Goal: Task Accomplishment & Management: Complete application form

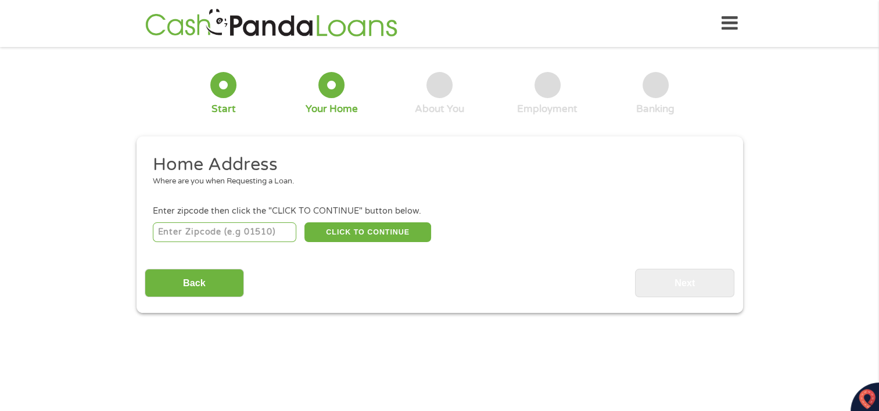
click at [251, 230] on input "number" at bounding box center [224, 232] width 143 height 20
type input "33407"
click at [372, 235] on button "CLICK TO CONTINUE" at bounding box center [367, 232] width 127 height 20
type input "33407"
type input "[GEOGRAPHIC_DATA]"
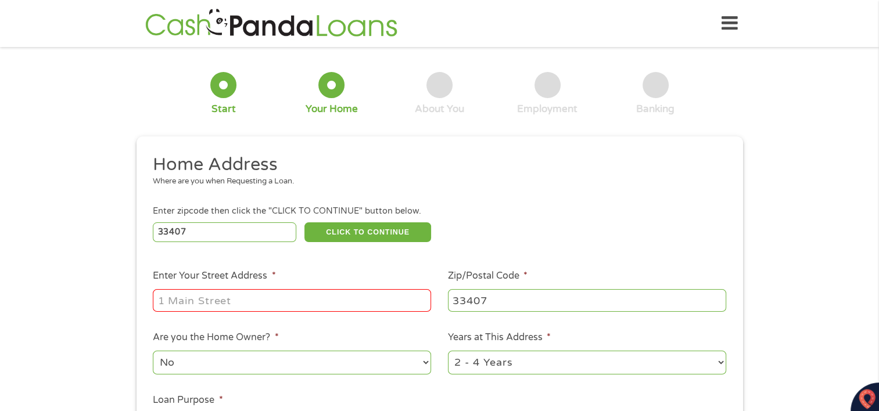
click at [337, 300] on input "Enter Your Street Address *" at bounding box center [292, 300] width 278 height 22
type input "[STREET_ADDRESS]"
click at [616, 144] on div "This field is hidden when viewing the form gclid This field is hidden when view…" at bounding box center [439, 329] width 606 height 386
click at [423, 365] on select "No Yes" at bounding box center [292, 363] width 278 height 24
select select "yes"
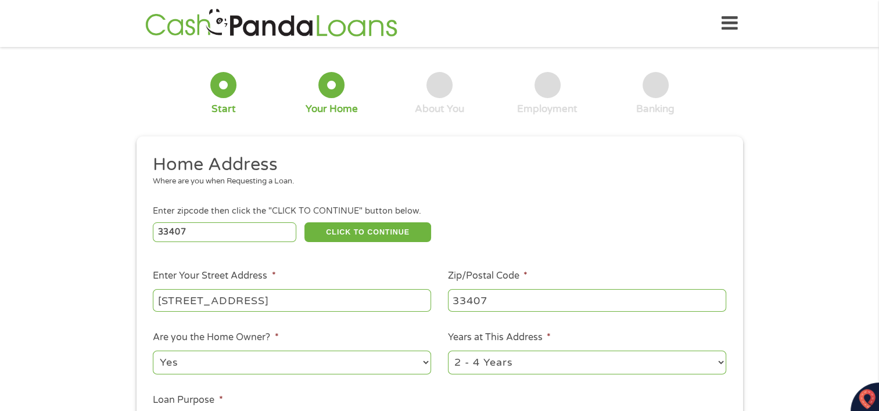
click at [153, 352] on select "No Yes" at bounding box center [292, 363] width 278 height 24
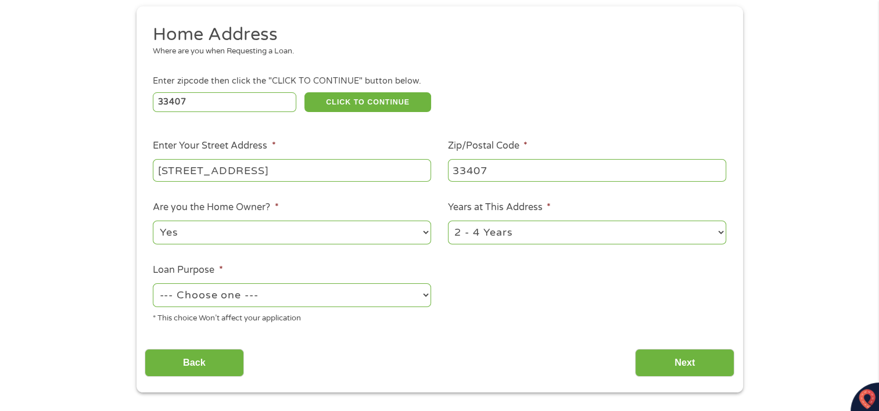
scroll to position [142, 0]
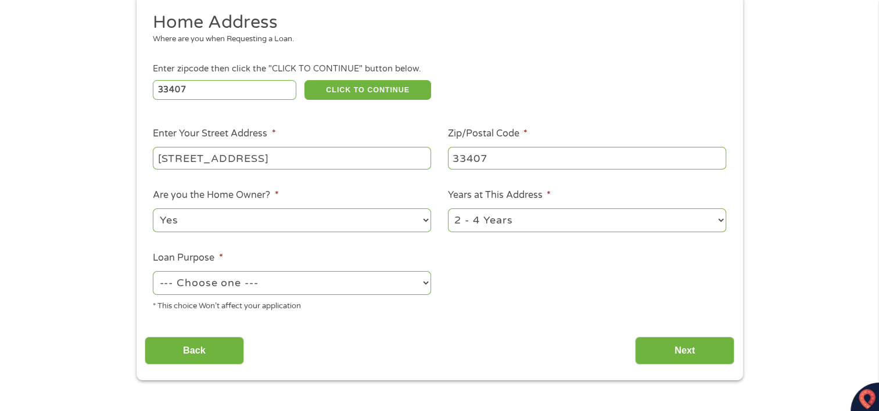
click at [425, 285] on select "--- Choose one --- Pay Bills Debt Consolidation Home Improvement Major Purchase…" at bounding box center [292, 283] width 278 height 24
select select "paybills"
click at [153, 272] on select "--- Choose one --- Pay Bills Debt Consolidation Home Improvement Major Purchase…" at bounding box center [292, 283] width 278 height 24
click at [652, 349] on input "Next" at bounding box center [684, 351] width 99 height 28
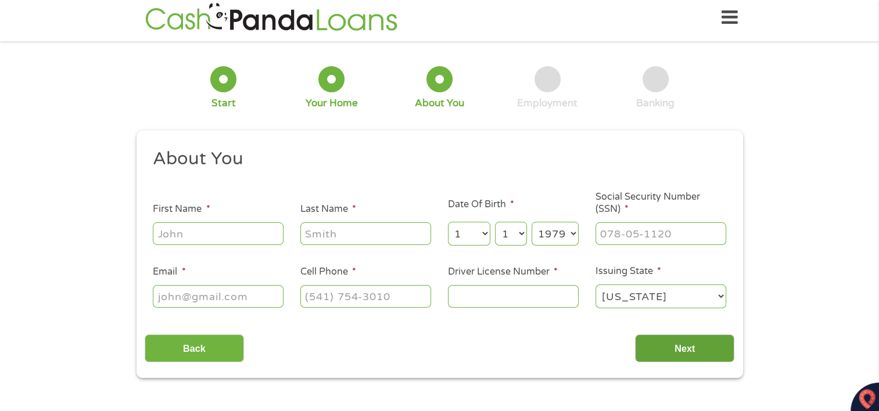
scroll to position [0, 0]
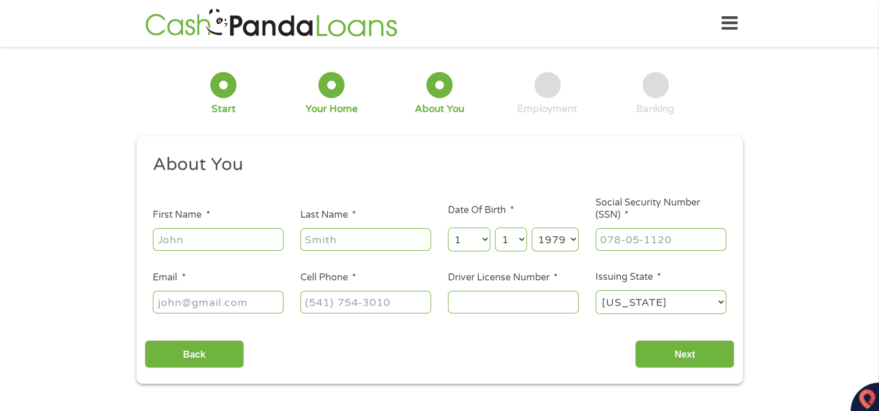
click at [260, 239] on input "First Name *" at bounding box center [218, 239] width 131 height 22
type input "[PERSON_NAME]"
type input "[EMAIL_ADDRESS][DOMAIN_NAME]"
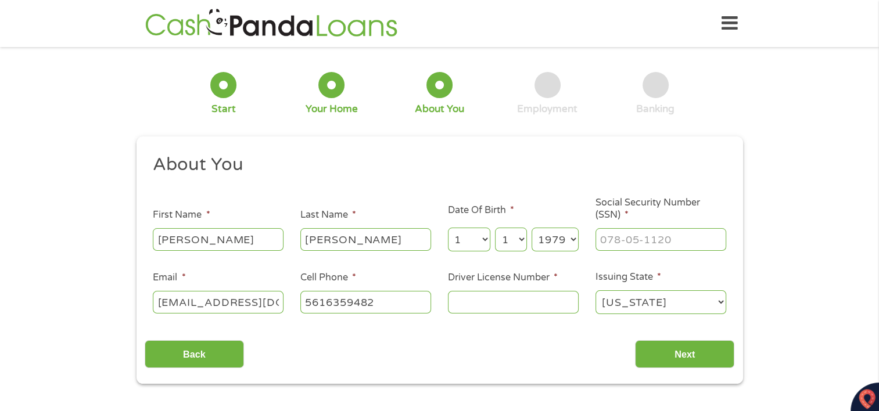
type input "[PHONE_NUMBER]"
click at [485, 307] on input "Driver License Number *" at bounding box center [513, 302] width 131 height 22
click at [480, 303] on input "Driver License Number *" at bounding box center [513, 302] width 131 height 22
type input "C600104790010"
click at [681, 245] on input "___-__-____" at bounding box center [660, 239] width 131 height 22
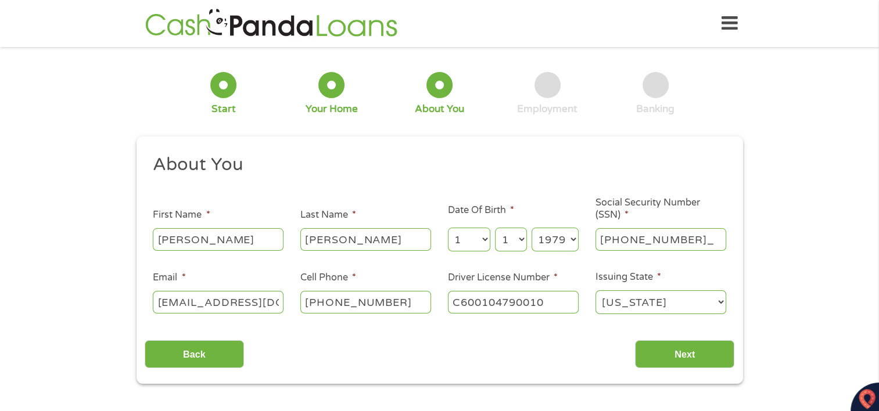
type input "589-98-7179"
click at [716, 361] on input "Next" at bounding box center [684, 354] width 99 height 28
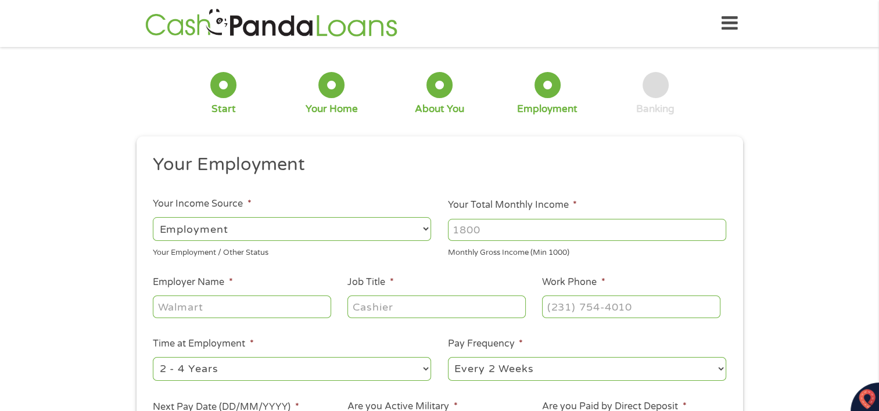
scroll to position [5, 5]
click at [425, 229] on select "--- Choose one --- Employment [DEMOGRAPHIC_DATA] Benefits" at bounding box center [292, 229] width 278 height 24
click at [153, 217] on select "--- Choose one --- Employment [DEMOGRAPHIC_DATA] Benefits" at bounding box center [292, 229] width 278 height 24
click at [715, 231] on input "1000" at bounding box center [587, 230] width 278 height 22
type input "1"
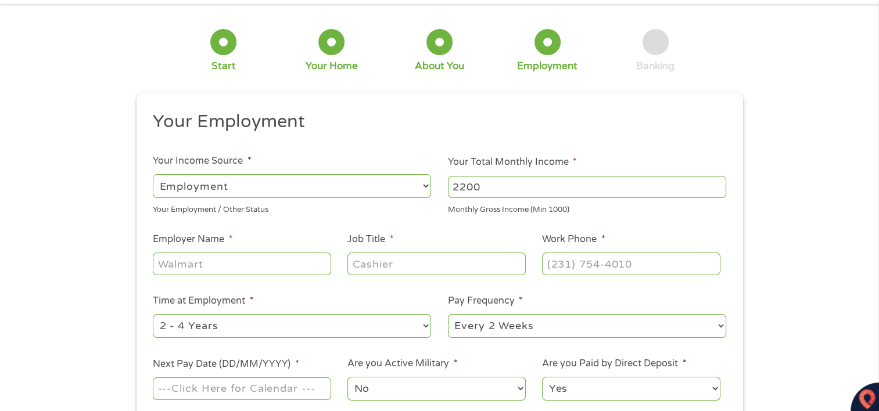
scroll to position [58, 0]
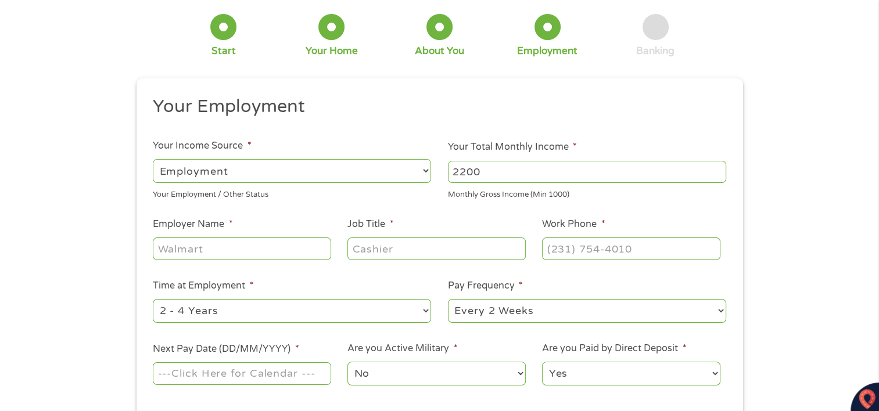
type input "2200"
click at [244, 254] on input "Employer Name *" at bounding box center [242, 248] width 178 height 22
type input "Leftys Bar and Grill"
click at [450, 246] on input "Job Title *" at bounding box center [436, 248] width 178 height 22
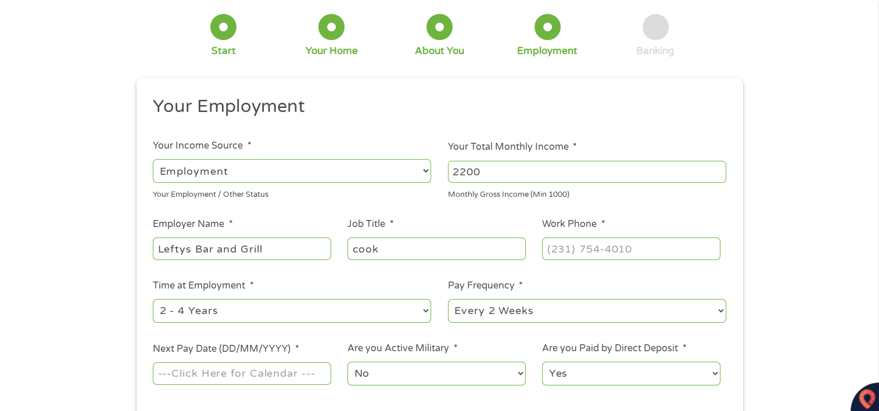
type input "cook"
click at [633, 255] on input "(___) ___-____" at bounding box center [631, 248] width 178 height 22
type input "[PHONE_NUMBER]"
click at [426, 314] on select "--- Choose one --- 1 Year or less 1 - 2 Years 2 - 4 Years Over 4 Years" at bounding box center [292, 311] width 278 height 24
select select "12months"
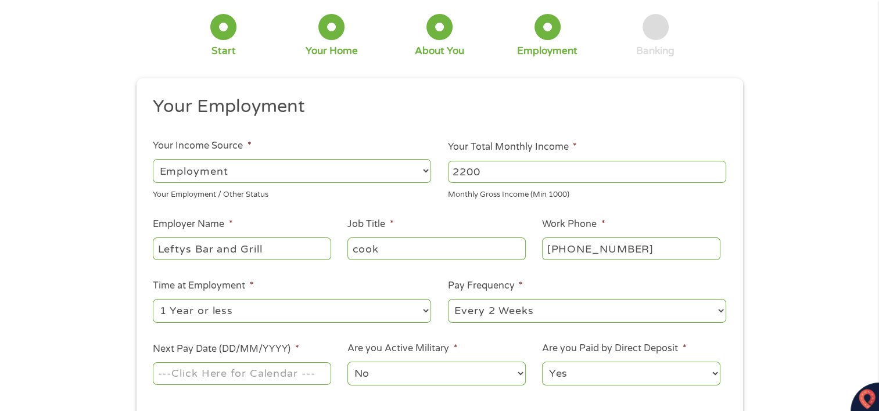
click at [153, 300] on select "--- Choose one --- 1 Year or less 1 - 2 Years 2 - 4 Years Over 4 Years" at bounding box center [292, 311] width 278 height 24
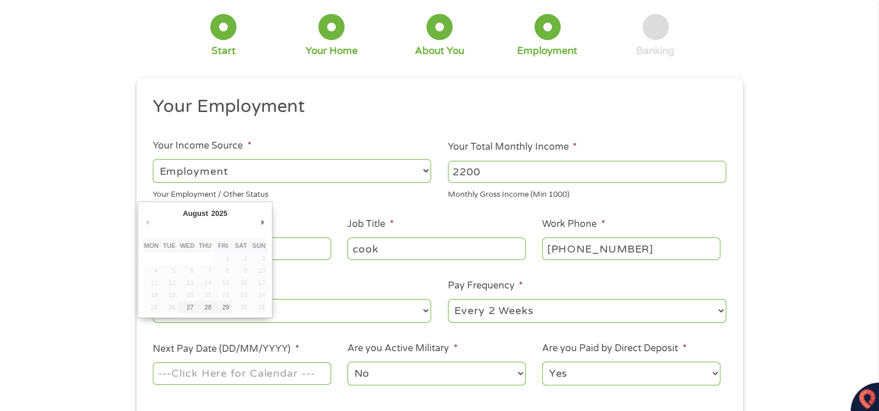
click at [304, 376] on input "Next Pay Date (DD/MM/YYYY) *" at bounding box center [242, 373] width 178 height 22
type input "[DATE]"
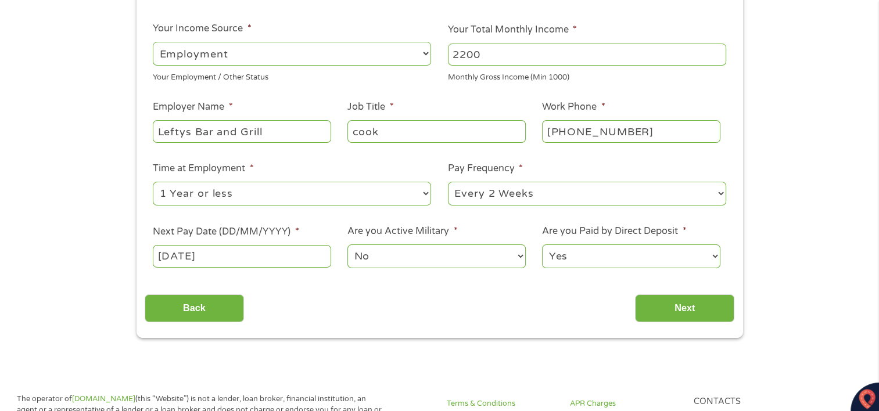
scroll to position [182, 0]
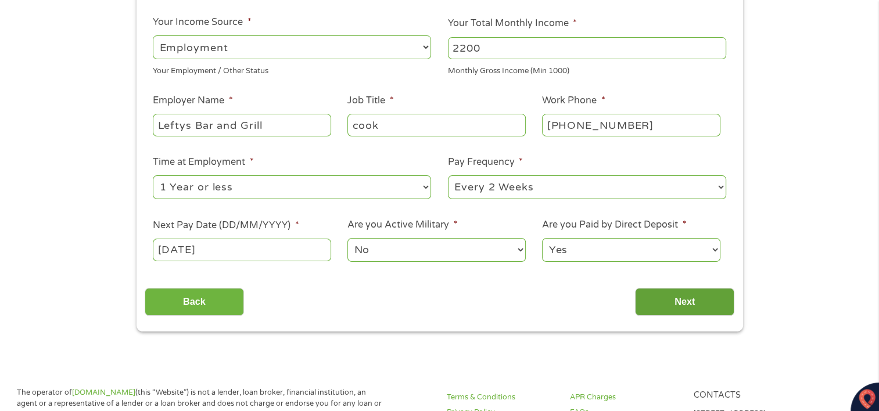
click at [674, 301] on input "Next" at bounding box center [684, 302] width 99 height 28
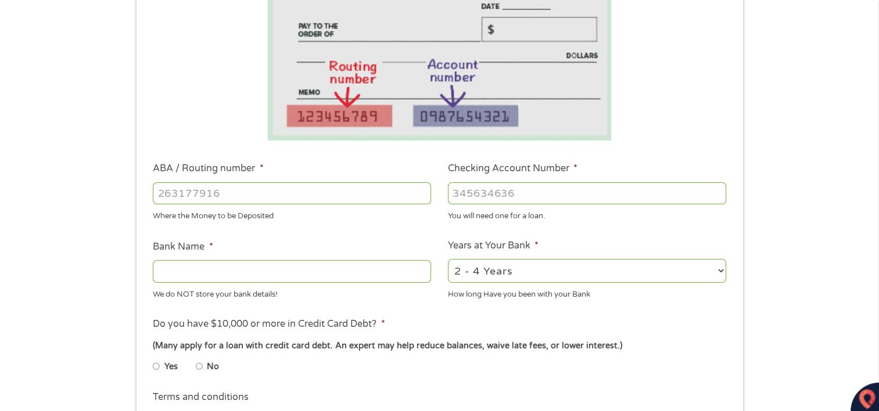
scroll to position [214, 0]
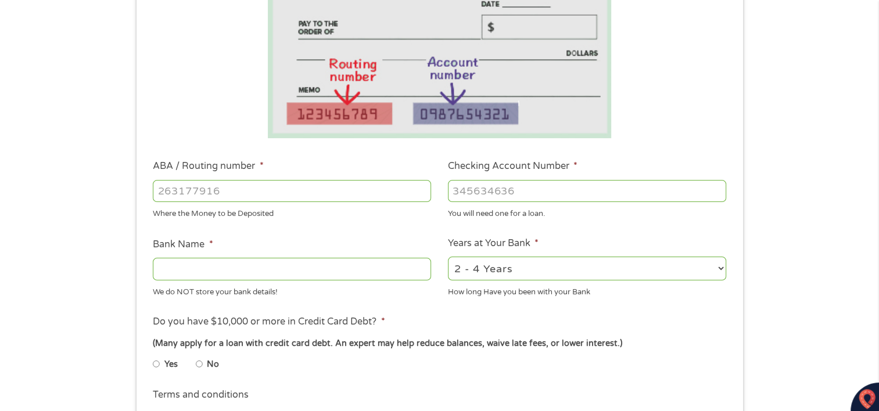
click at [296, 198] on input "ABA / Routing number *" at bounding box center [292, 191] width 278 height 22
type input "067014822"
type input "TD BANK NA"
type input "067014822"
click at [562, 187] on input "Checking Account Number *" at bounding box center [587, 191] width 278 height 22
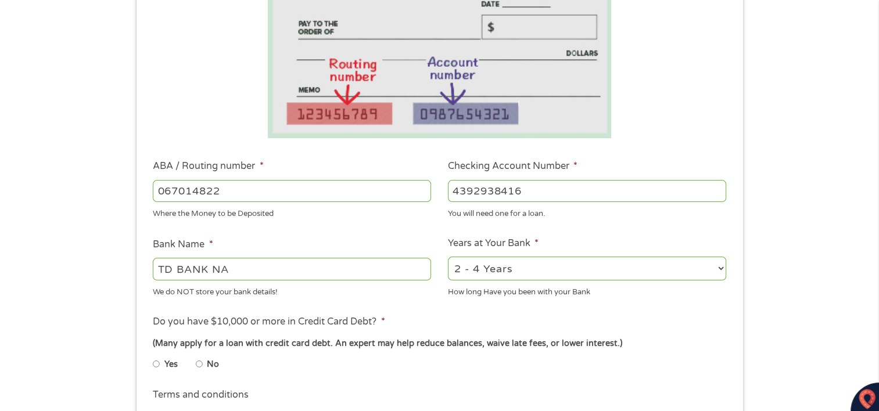
type input "4392938416"
drag, startPoint x: 883, startPoint y: 150, endPoint x: 606, endPoint y: 379, distance: 358.8
click at [606, 379] on div "Yes No" at bounding box center [439, 366] width 573 height 27
click at [197, 365] on input "No" at bounding box center [199, 364] width 7 height 19
radio input "true"
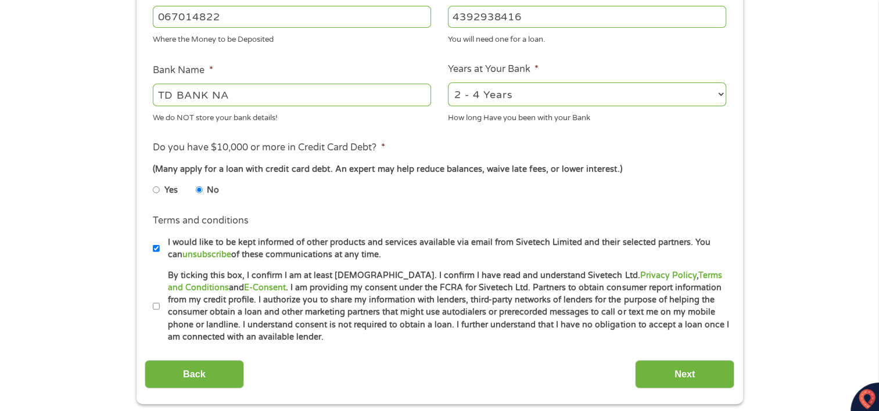
scroll to position [404, 0]
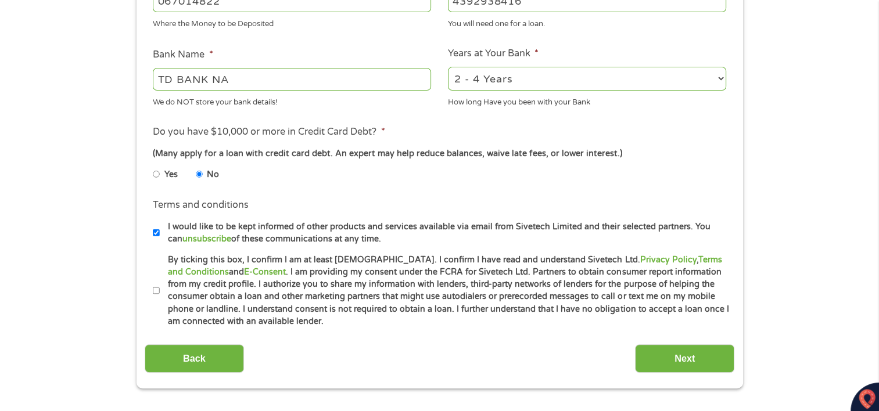
click at [160, 288] on label "By ticking this box, I confirm I am at least [DEMOGRAPHIC_DATA]. I confirm I ha…" at bounding box center [445, 291] width 570 height 74
click at [159, 288] on input "By ticking this box, I confirm I am at least [DEMOGRAPHIC_DATA]. I confirm I ha…" at bounding box center [156, 291] width 7 height 19
checkbox input "true"
click at [679, 355] on input "Next" at bounding box center [684, 358] width 99 height 28
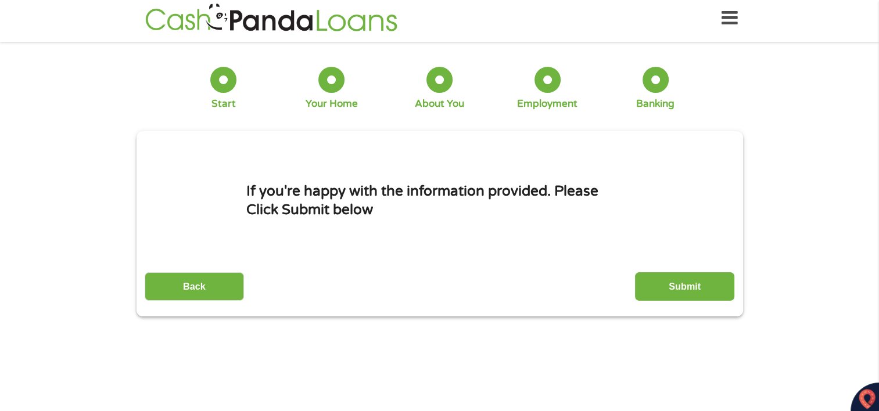
scroll to position [0, 0]
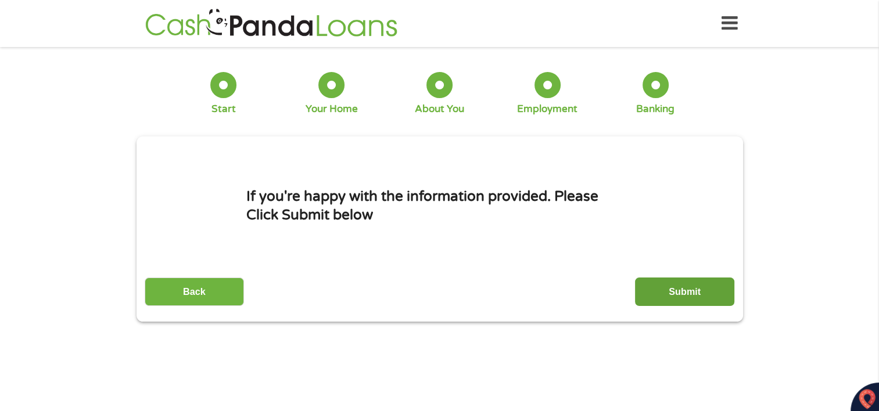
click at [689, 296] on input "Submit" at bounding box center [684, 292] width 99 height 28
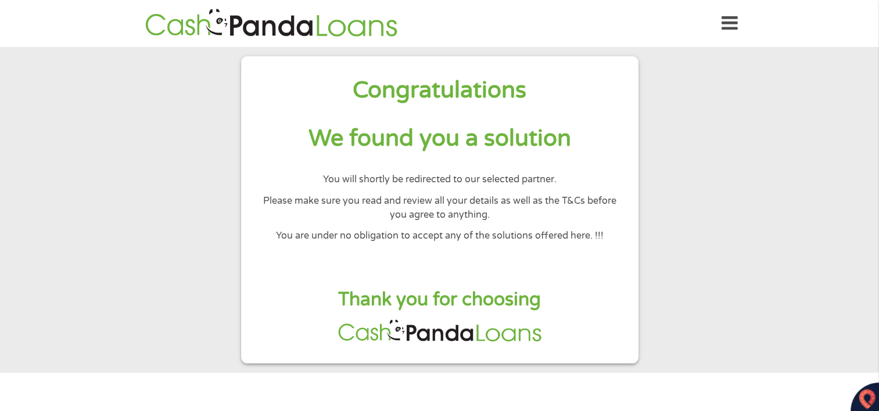
drag, startPoint x: 689, startPoint y: 296, endPoint x: 692, endPoint y: 302, distance: 6.8
click at [692, 302] on section "Congratulations We found you a solution You will shortly be redirected to our s…" at bounding box center [439, 210] width 879 height 326
